Goal: Task Accomplishment & Management: Manage account settings

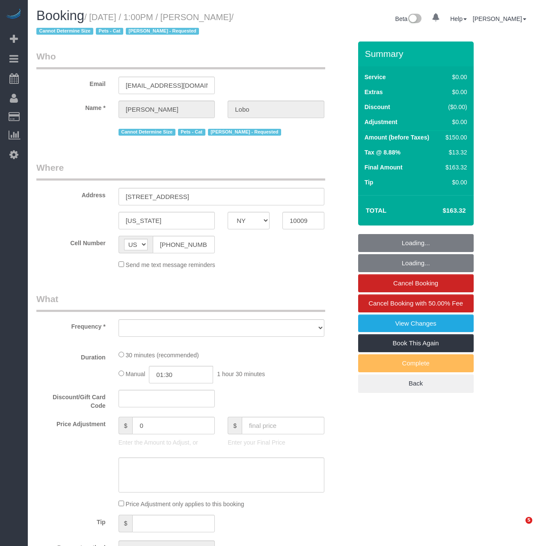
select select "NY"
select select "object:742"
select select "string:stripe-pm_1Rosga4VGloSiKo777Tx90Dj"
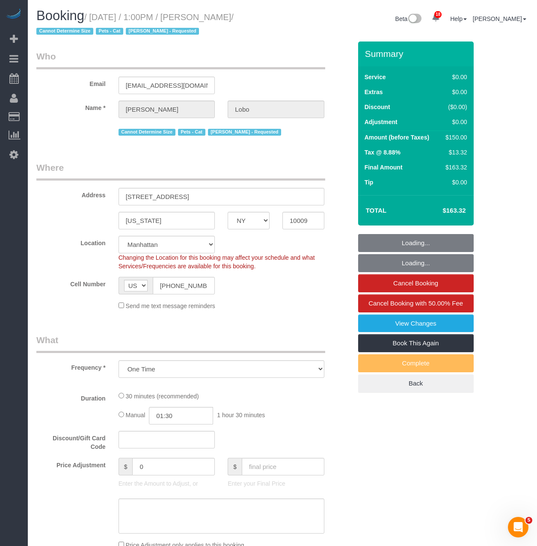
select select "object:746"
select select "spot1"
select select "number:89"
select select "number:90"
select select "number:14"
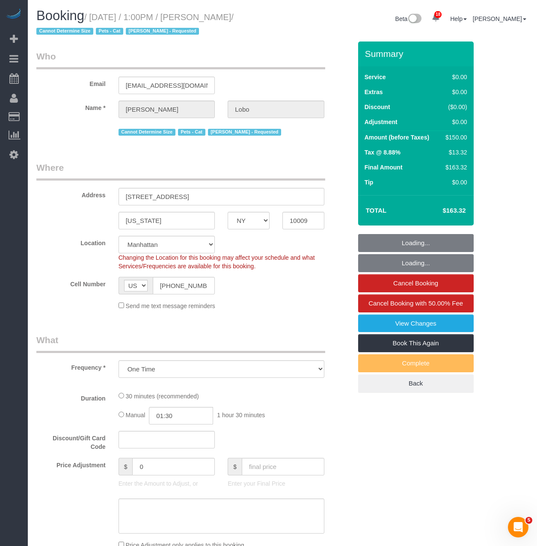
select select "number:5"
